Goal: Information Seeking & Learning: Find specific fact

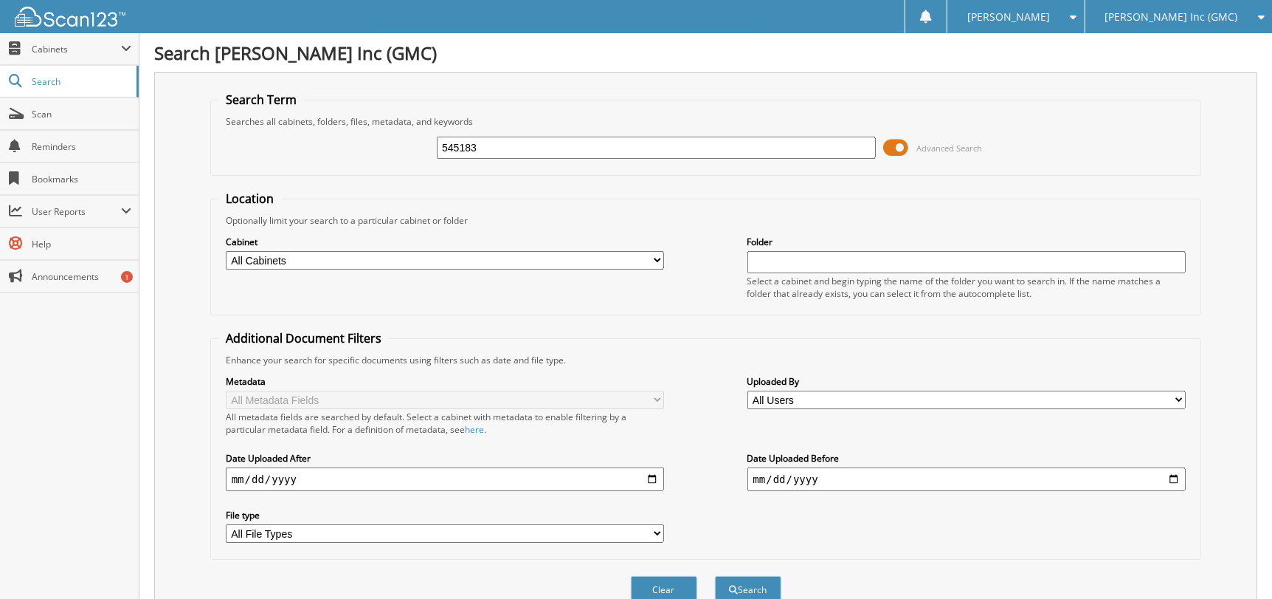
click at [573, 128] on div "545183 Advanced Search" at bounding box center [706, 148] width 976 height 40
drag, startPoint x: 572, startPoint y: 147, endPoint x: 194, endPoint y: 129, distance: 378.3
click at [208, 130] on div "Search Term Searches all cabinets, folders, files, metadata, and keywords 54518…" at bounding box center [705, 348] width 1103 height 553
type input "KV422394"
click at [715, 576] on button "Search" at bounding box center [748, 589] width 66 height 27
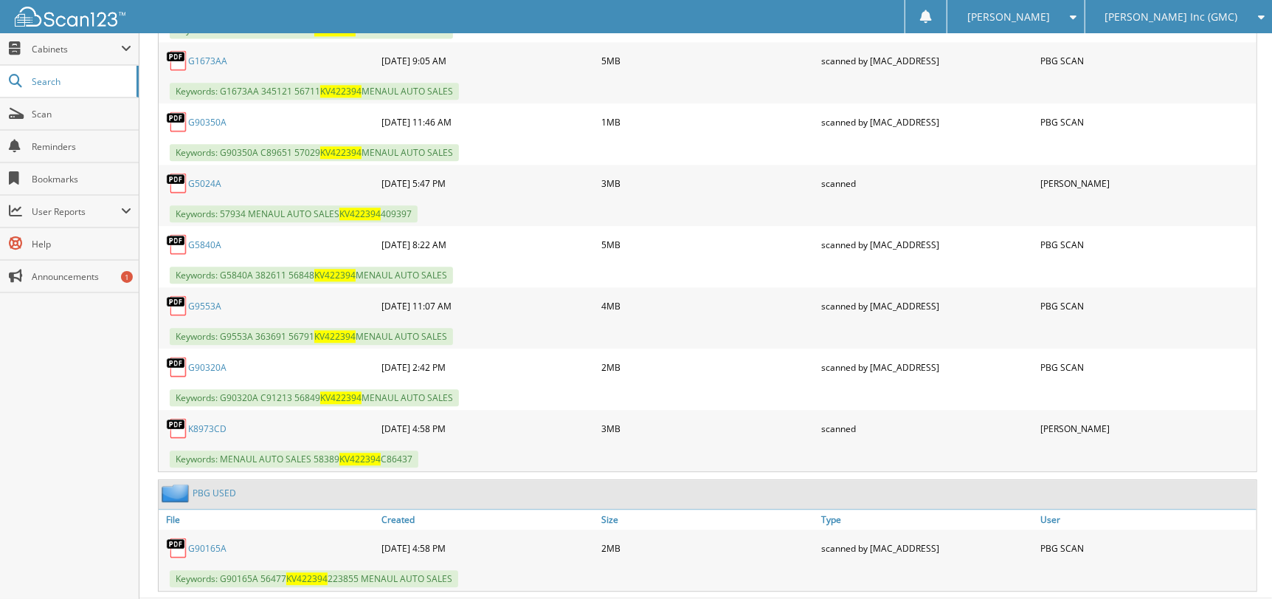
scroll to position [2074, 0]
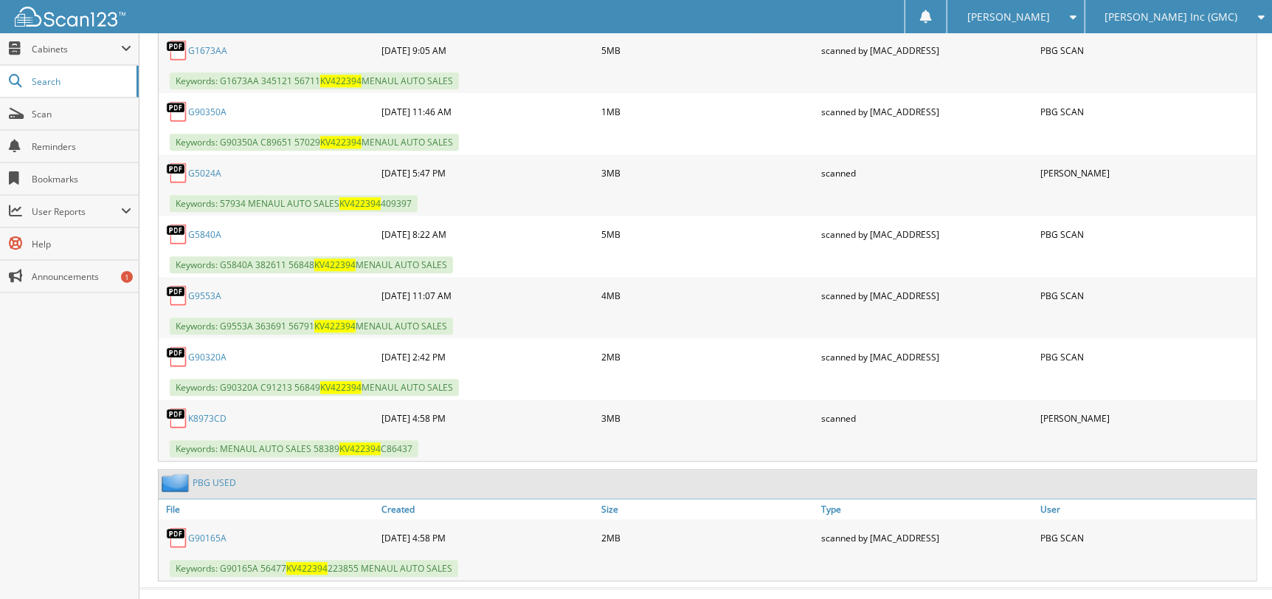
click at [1207, 24] on div "[PERSON_NAME] Inc (GMC)" at bounding box center [1179, 16] width 172 height 33
click at [1173, 55] on link "[PERSON_NAME] Imports LLC" at bounding box center [1179, 46] width 187 height 26
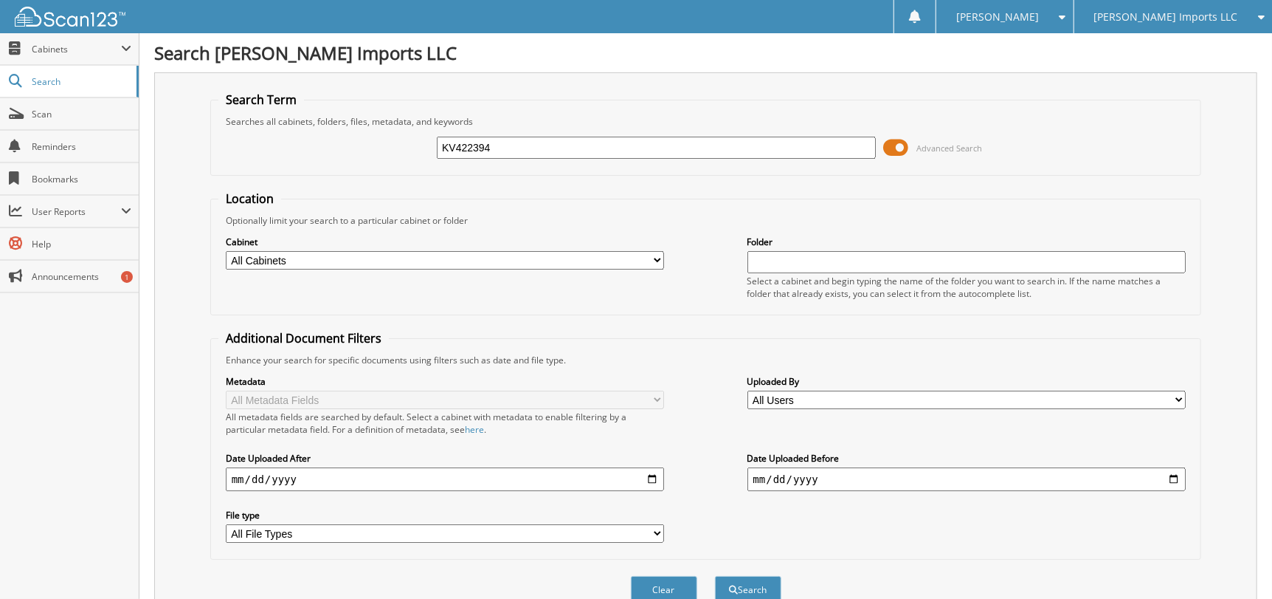
type input "KV422394"
click at [715, 576] on button "Search" at bounding box center [748, 589] width 66 height 27
drag, startPoint x: 514, startPoint y: 151, endPoint x: 126, endPoint y: 180, distance: 389.2
type input "K9640A"
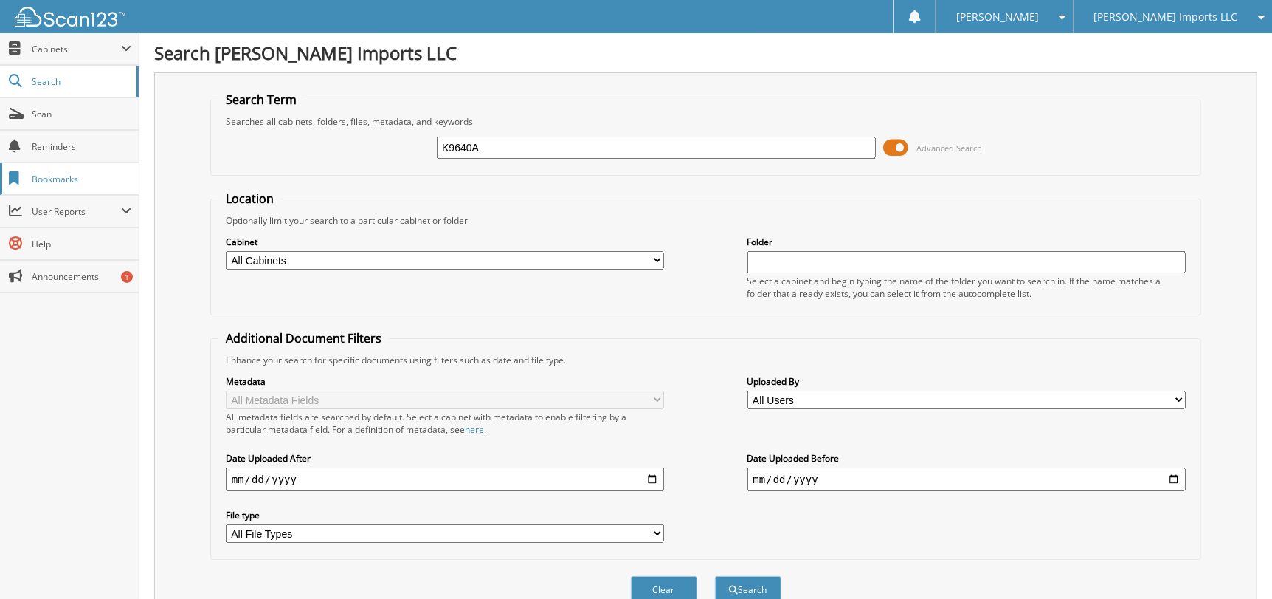
click at [715, 576] on button "Search" at bounding box center [748, 589] width 66 height 27
drag, startPoint x: 537, startPoint y: 139, endPoint x: 319, endPoint y: 155, distance: 218.3
click at [321, 155] on div "K9640A Advanced Search" at bounding box center [706, 148] width 976 height 40
type input "K5456A"
click at [715, 576] on button "Search" at bounding box center [748, 589] width 66 height 27
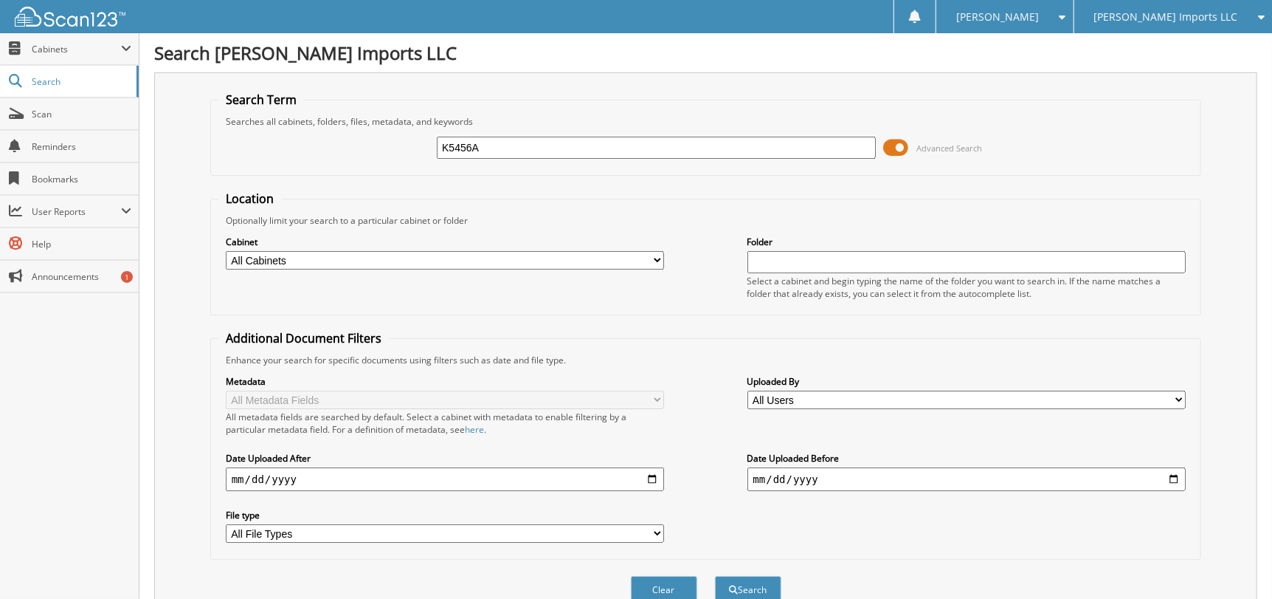
drag, startPoint x: 407, startPoint y: 158, endPoint x: 362, endPoint y: 159, distance: 44.3
click at [364, 159] on div "K5456A Advanced Search" at bounding box center [706, 148] width 976 height 40
type input "545430"
click at [715, 576] on button "Search" at bounding box center [748, 589] width 66 height 27
